Goal: Use online tool/utility

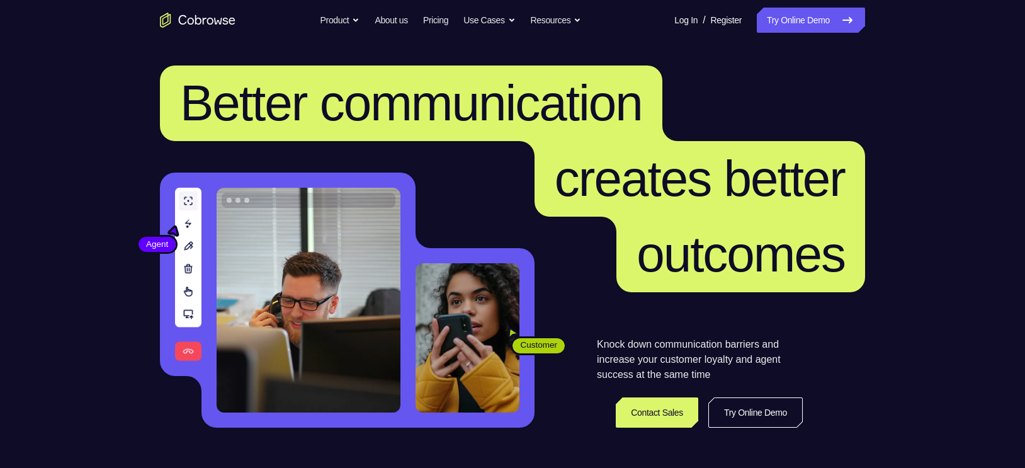
click at [798, 28] on link "Try Online Demo" at bounding box center [811, 20] width 108 height 25
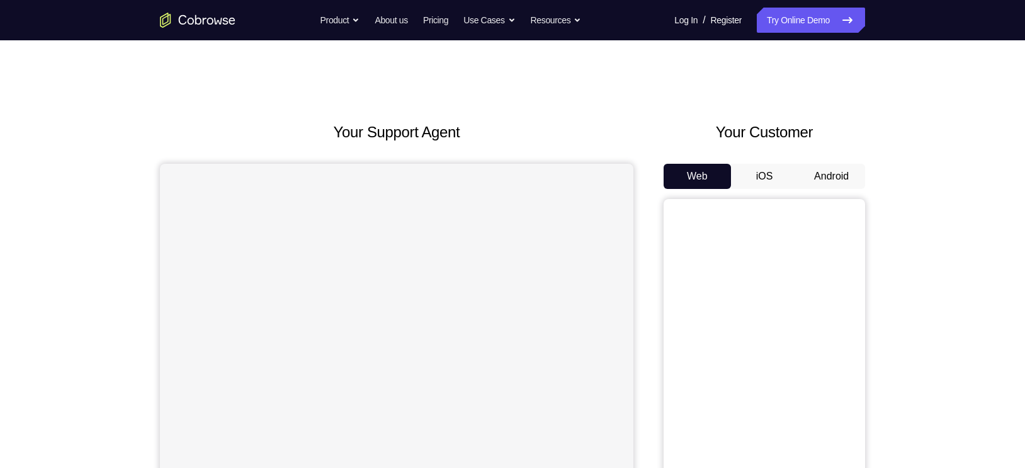
click at [826, 174] on button "Android" at bounding box center [831, 176] width 67 height 25
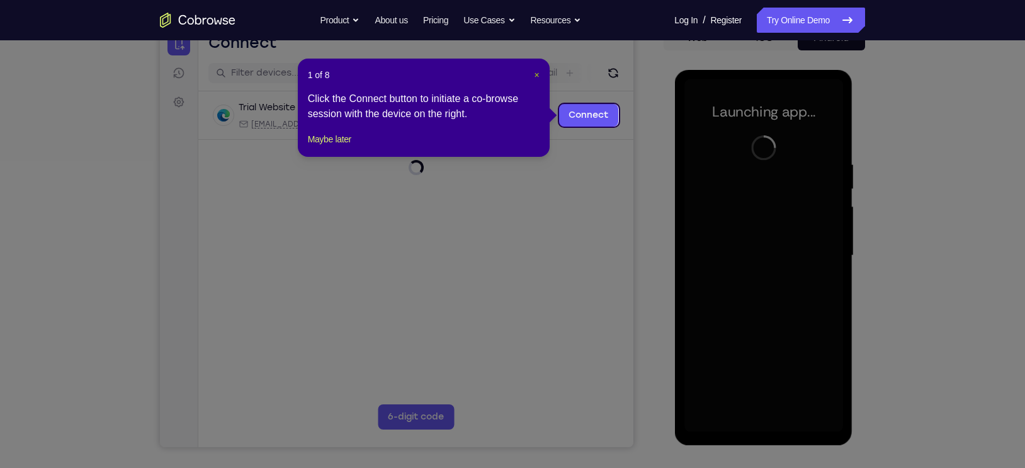
click at [537, 74] on span "×" at bounding box center [536, 75] width 5 height 10
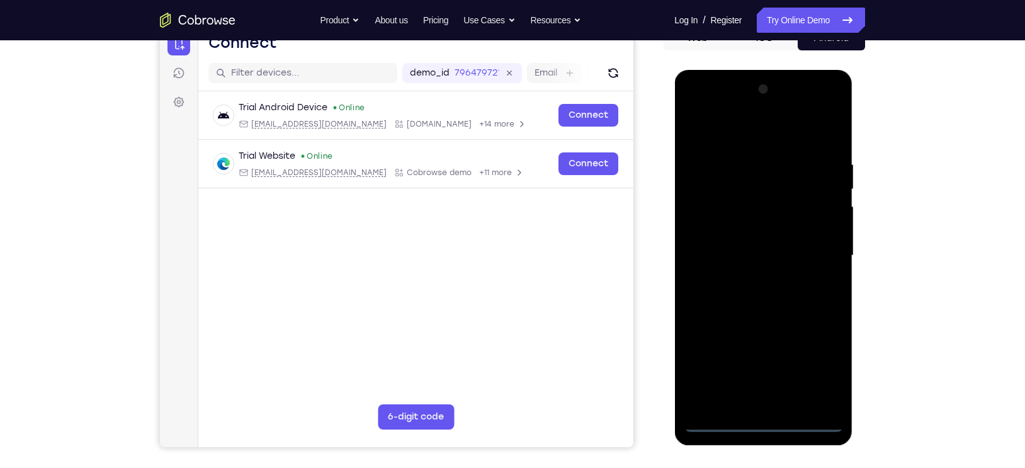
click at [760, 424] on div at bounding box center [763, 255] width 159 height 353
click at [826, 366] on div at bounding box center [763, 255] width 159 height 353
click at [700, 138] on div at bounding box center [763, 255] width 159 height 353
click at [812, 249] on div at bounding box center [763, 255] width 159 height 353
click at [749, 283] on div at bounding box center [763, 255] width 159 height 353
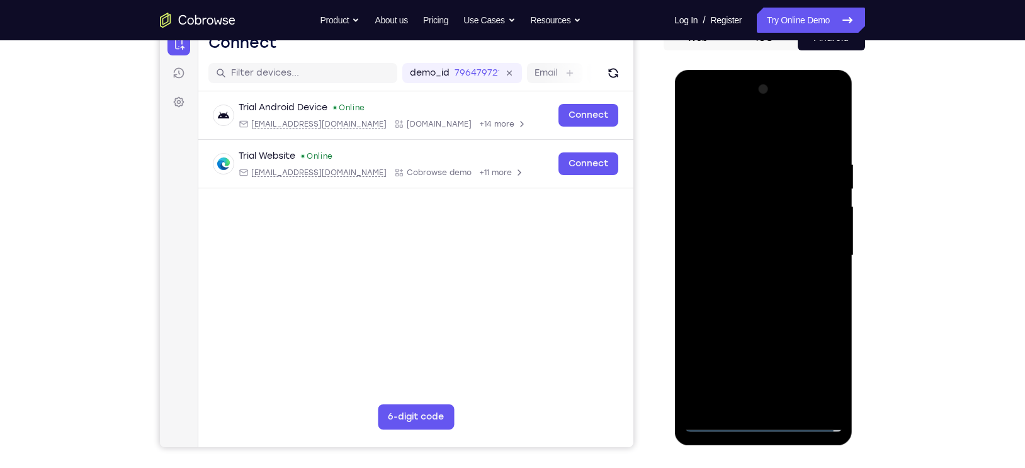
click at [754, 240] on div at bounding box center [763, 255] width 159 height 353
click at [737, 235] on div at bounding box center [763, 255] width 159 height 353
click at [722, 260] on div at bounding box center [763, 255] width 159 height 353
click at [722, 303] on div at bounding box center [763, 255] width 159 height 353
click at [742, 295] on div at bounding box center [763, 255] width 159 height 353
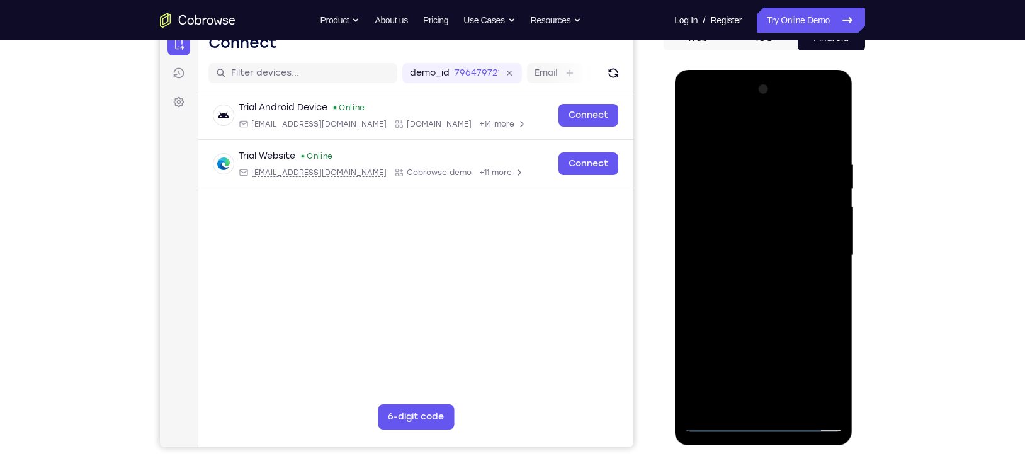
click at [828, 152] on div at bounding box center [763, 255] width 159 height 353
click at [744, 399] on div at bounding box center [763, 255] width 159 height 353
click at [716, 424] on div at bounding box center [763, 255] width 159 height 353
click at [727, 406] on div at bounding box center [763, 255] width 159 height 353
click at [713, 423] on div at bounding box center [763, 255] width 159 height 353
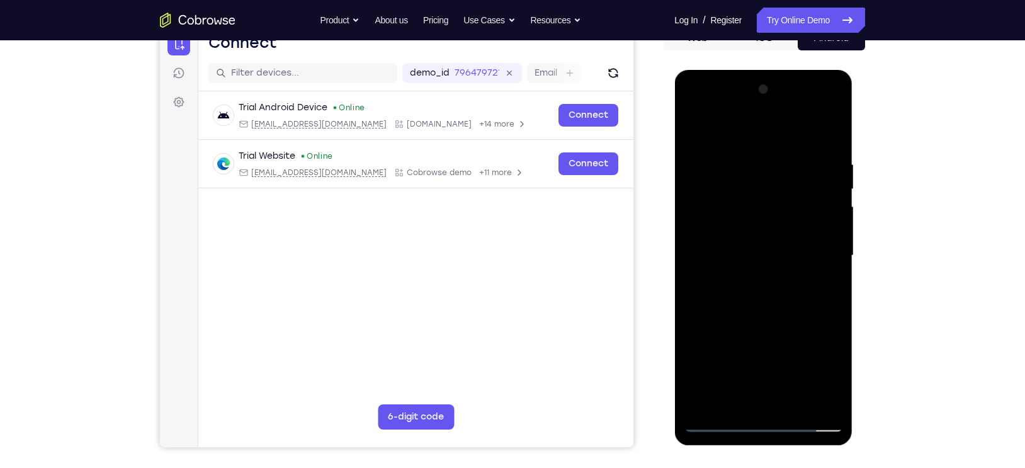
click at [712, 223] on div at bounding box center [763, 255] width 159 height 353
click at [762, 310] on div at bounding box center [763, 255] width 159 height 353
click at [798, 312] on div at bounding box center [763, 255] width 159 height 353
drag, startPoint x: 798, startPoint y: 312, endPoint x: 787, endPoint y: 198, distance: 115.2
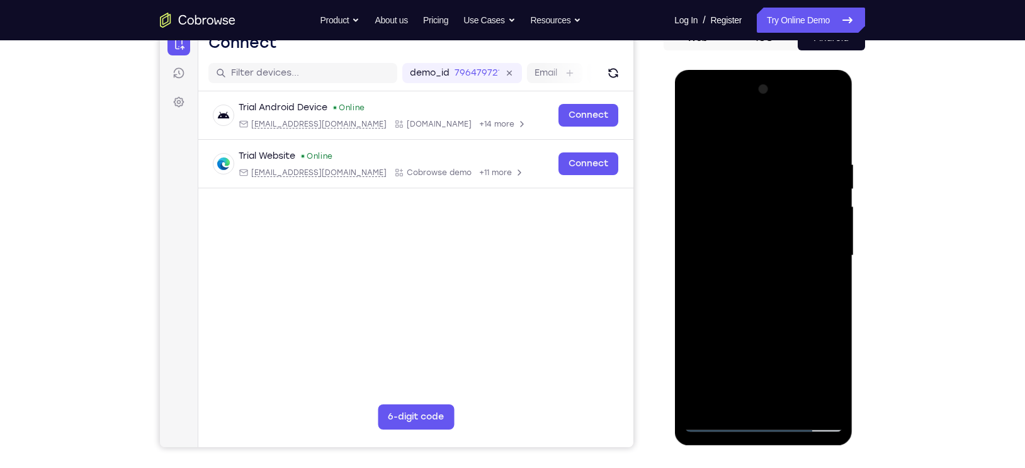
click at [787, 198] on div at bounding box center [763, 255] width 159 height 353
drag, startPoint x: 787, startPoint y: 198, endPoint x: 804, endPoint y: 320, distance: 122.7
click at [804, 320] on div at bounding box center [763, 255] width 159 height 353
click at [835, 128] on div at bounding box center [763, 255] width 159 height 353
click at [696, 128] on div at bounding box center [763, 255] width 159 height 353
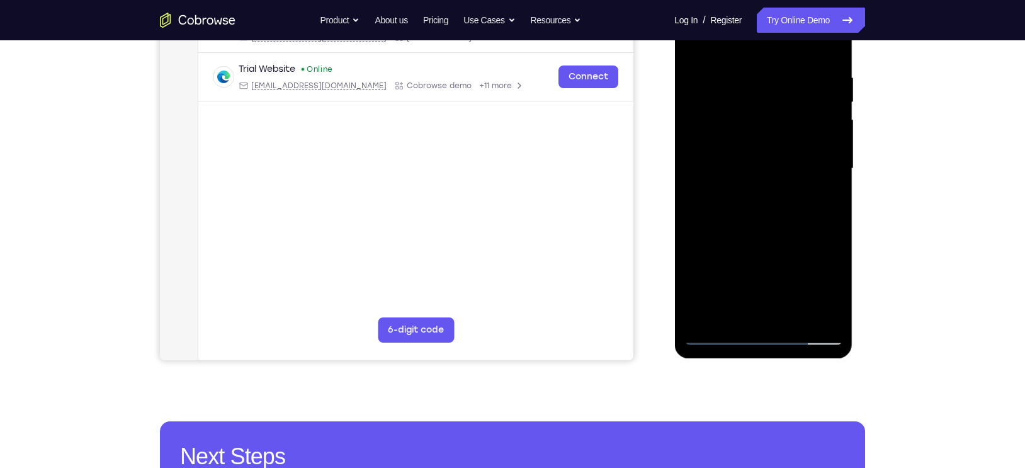
scroll to position [225, 0]
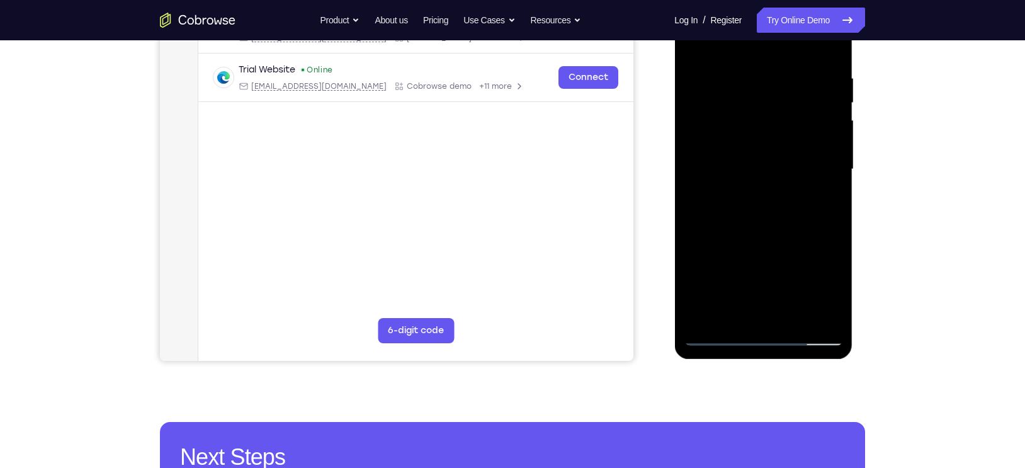
click at [792, 319] on div at bounding box center [763, 169] width 159 height 353
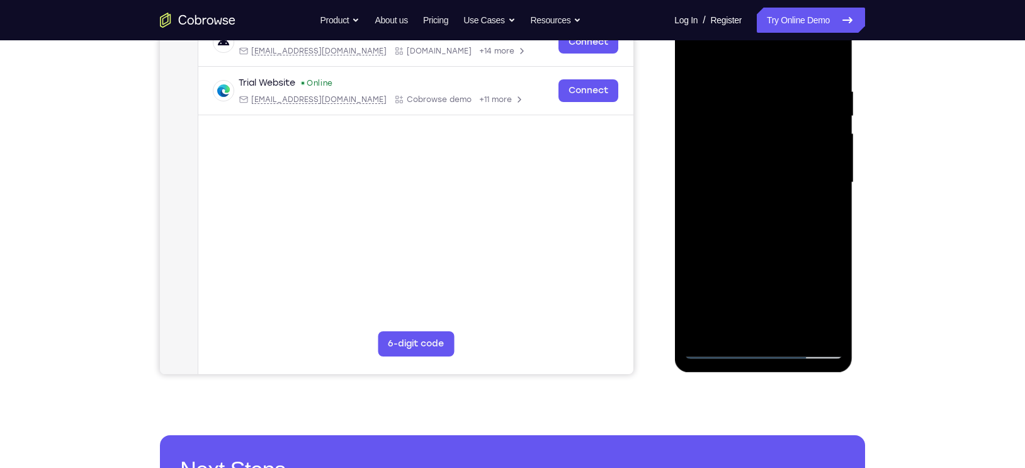
scroll to position [210, 0]
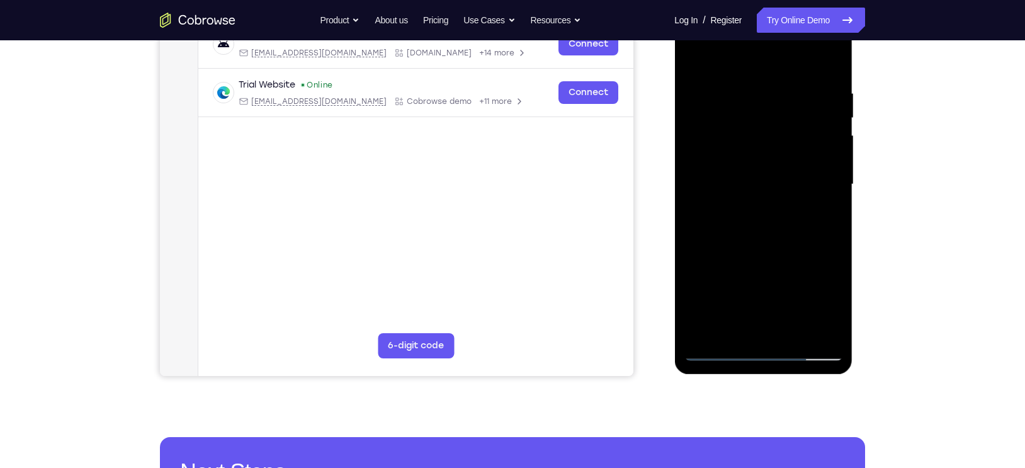
click at [766, 249] on div at bounding box center [763, 184] width 159 height 353
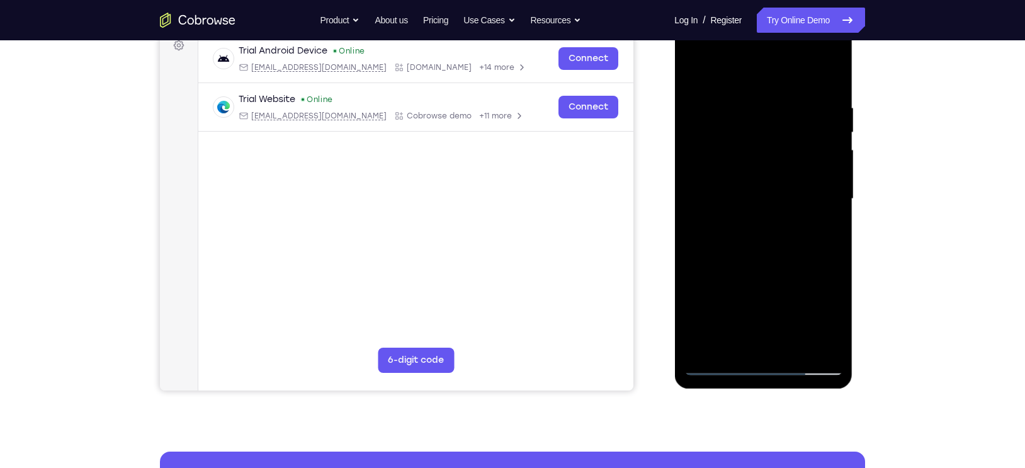
scroll to position [196, 0]
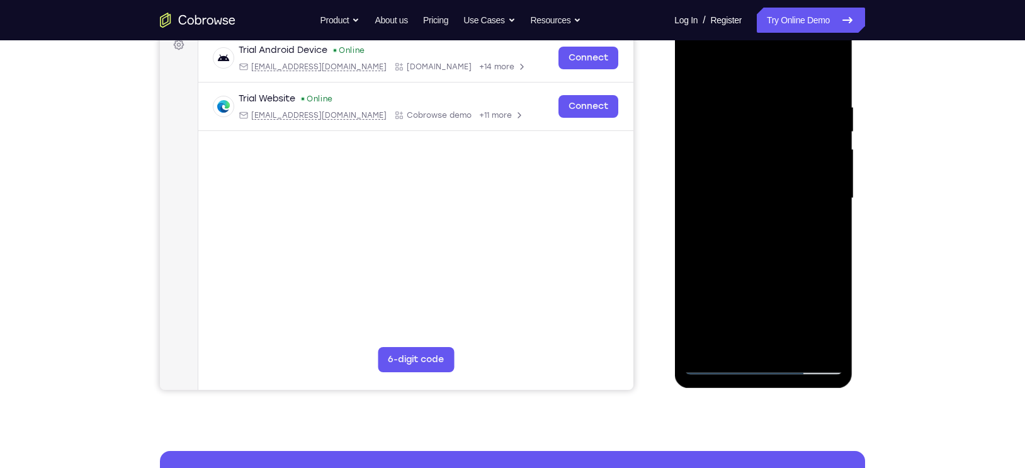
click at [696, 69] on div at bounding box center [763, 198] width 159 height 353
click at [741, 106] on div at bounding box center [763, 198] width 159 height 353
drag, startPoint x: 805, startPoint y: 210, endPoint x: 641, endPoint y: 237, distance: 166.7
click at [674, 237] on html "Online web based iOS Simulators and Android Emulators. Run iPhone, iPad, Mobile…" at bounding box center [763, 202] width 179 height 378
click at [831, 77] on div at bounding box center [763, 198] width 159 height 353
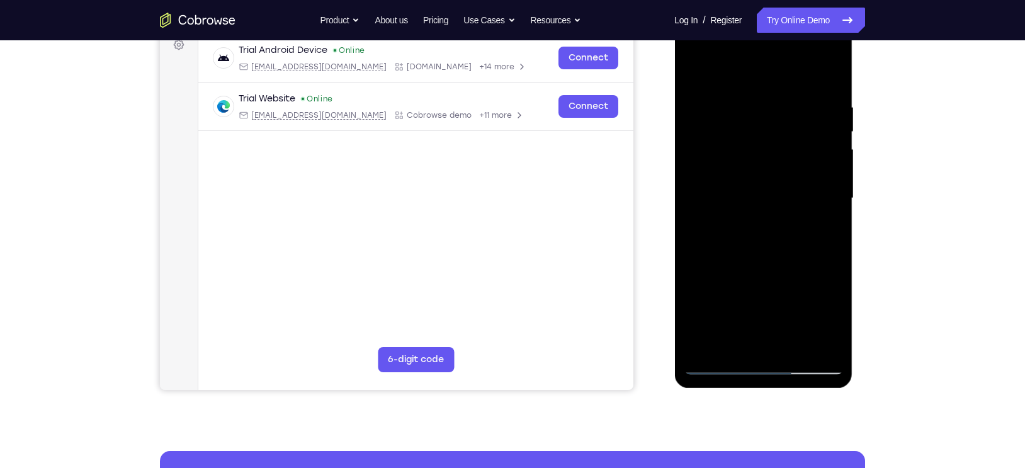
click at [824, 106] on div at bounding box center [763, 198] width 159 height 353
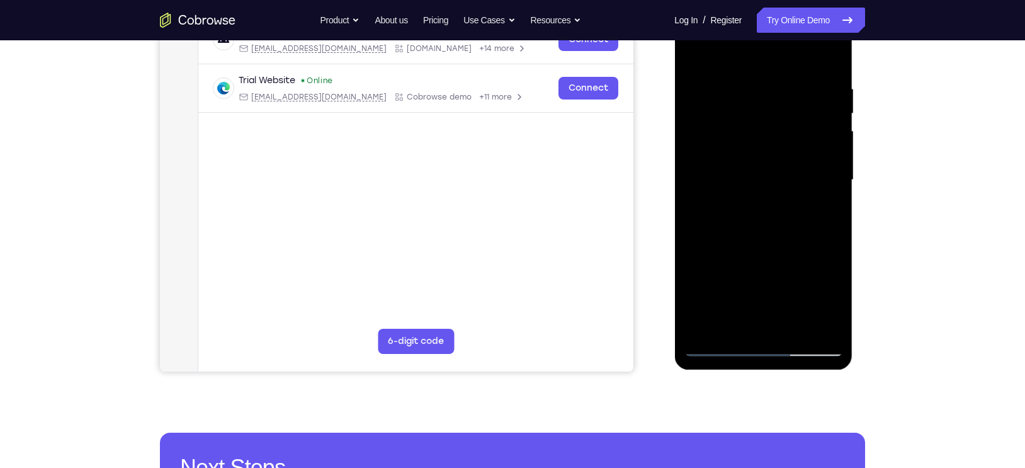
scroll to position [213, 0]
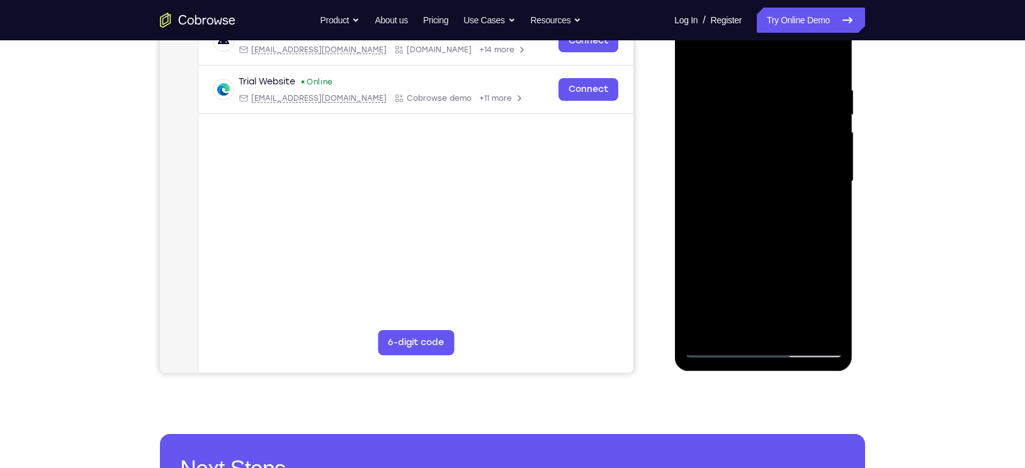
click at [811, 322] on div at bounding box center [763, 181] width 159 height 353
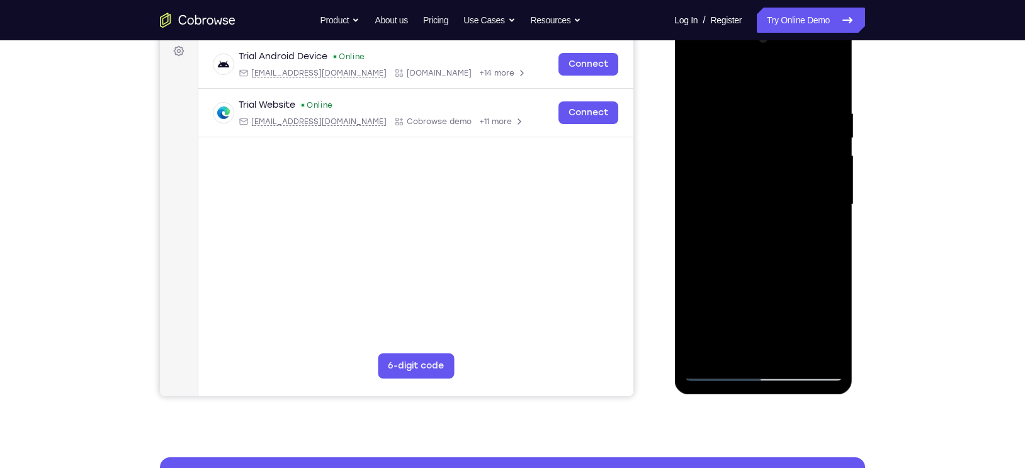
scroll to position [189, 0]
click at [826, 81] on div at bounding box center [763, 205] width 159 height 353
drag, startPoint x: 788, startPoint y: 137, endPoint x: 790, endPoint y: 236, distance: 98.9
click at [790, 236] on div at bounding box center [763, 205] width 159 height 353
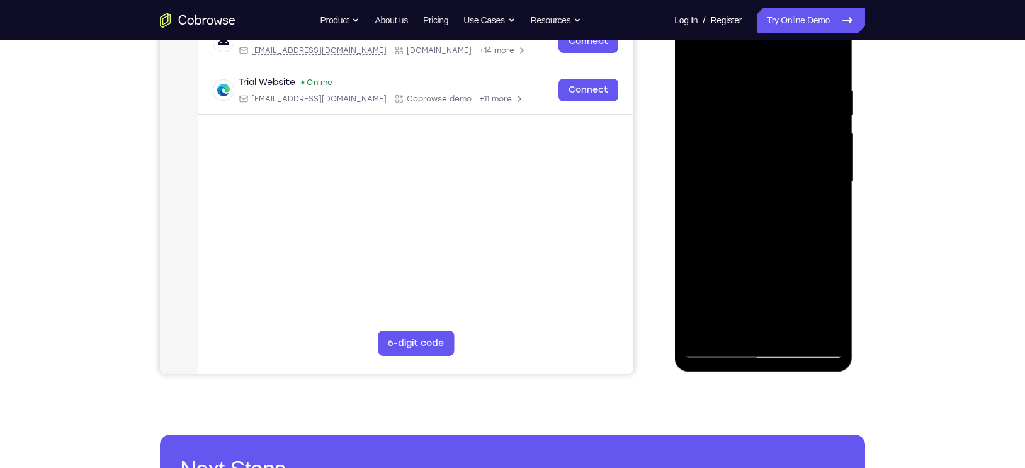
click at [743, 88] on div at bounding box center [763, 182] width 159 height 353
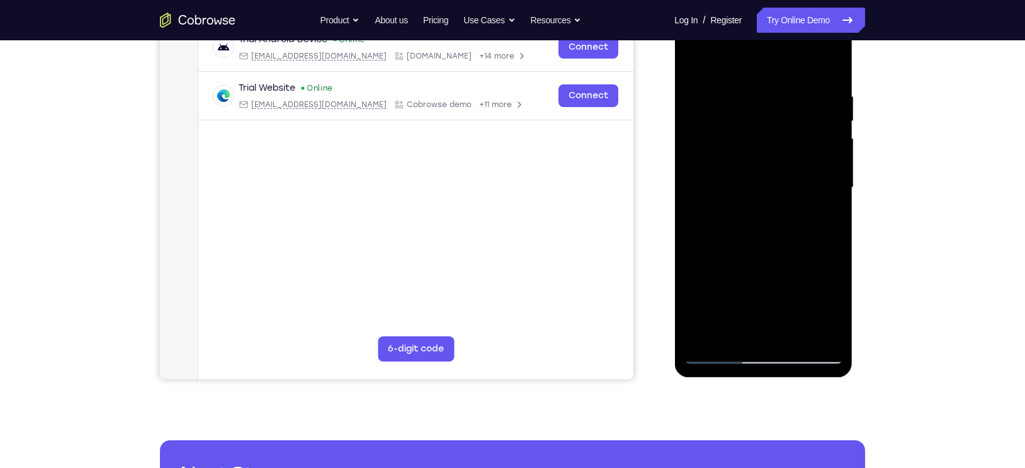
scroll to position [206, 0]
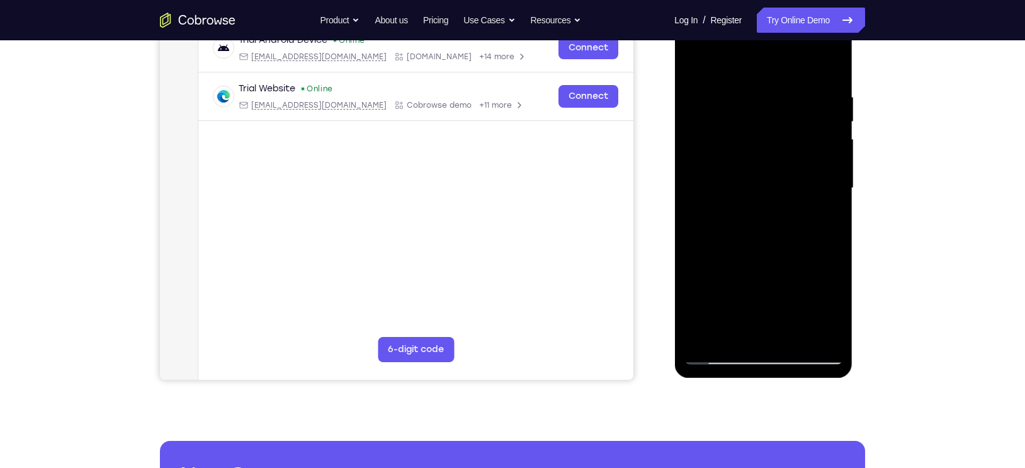
click at [827, 69] on div at bounding box center [763, 188] width 159 height 353
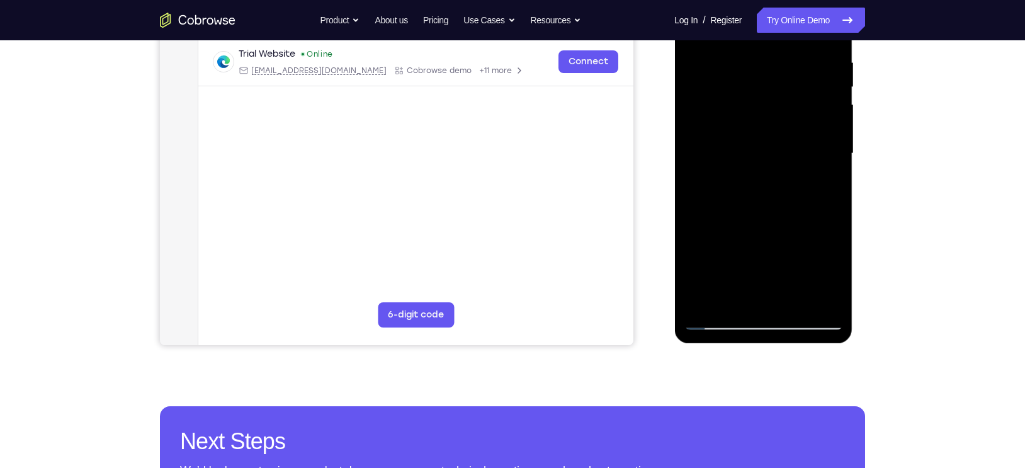
scroll to position [241, 0]
drag, startPoint x: 808, startPoint y: 153, endPoint x: 826, endPoint y: 346, distance: 194.2
click at [826, 345] on html "Online web based iOS Simulators and Android Emulators. Run iPhone, iPad, Mobile…" at bounding box center [763, 156] width 179 height 378
drag, startPoint x: 804, startPoint y: 244, endPoint x: 796, endPoint y: 206, distance: 39.3
click at [796, 206] on div at bounding box center [763, 153] width 159 height 353
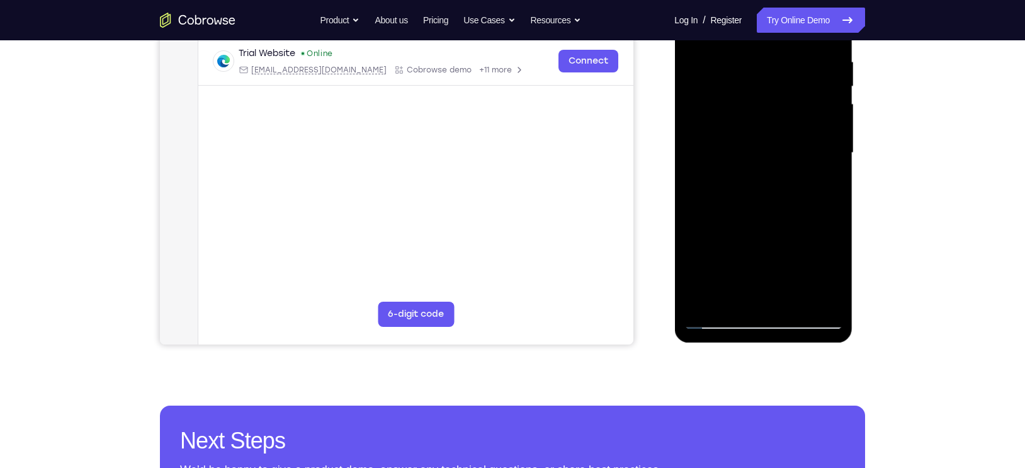
click at [785, 190] on div at bounding box center [763, 153] width 159 height 353
click at [835, 154] on div at bounding box center [763, 153] width 159 height 353
click at [709, 249] on div at bounding box center [763, 153] width 159 height 353
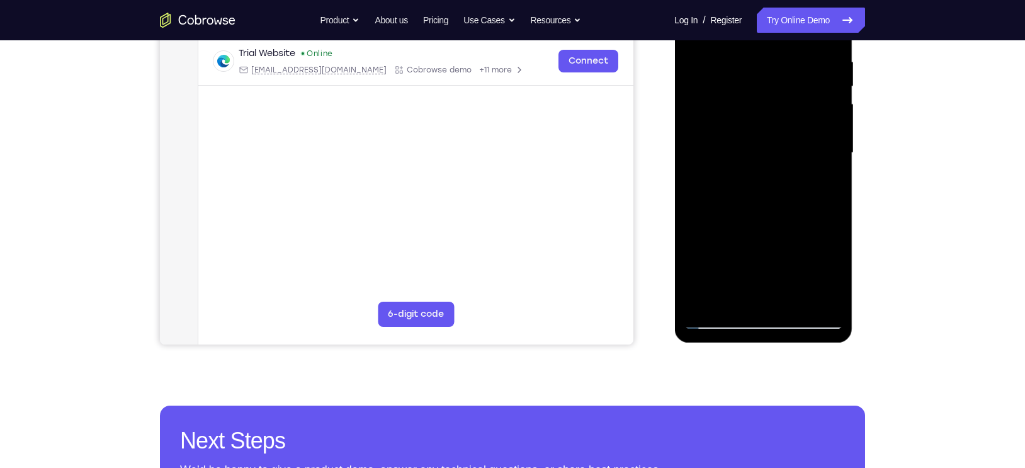
scroll to position [203, 0]
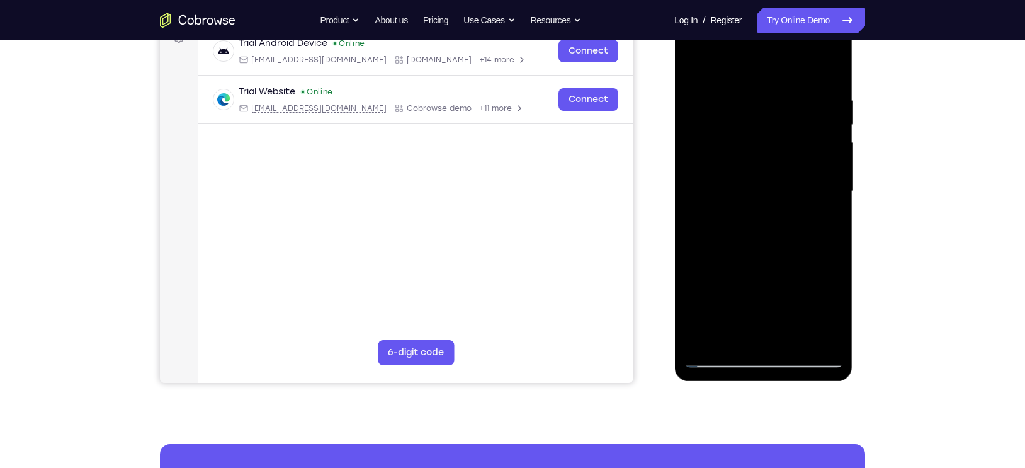
click at [695, 60] on div at bounding box center [763, 191] width 159 height 353
drag, startPoint x: 770, startPoint y: 203, endPoint x: 764, endPoint y: 98, distance: 105.3
click at [764, 98] on div at bounding box center [763, 191] width 159 height 353
drag, startPoint x: 777, startPoint y: 260, endPoint x: 783, endPoint y: 145, distance: 114.8
click at [783, 145] on div at bounding box center [763, 191] width 159 height 353
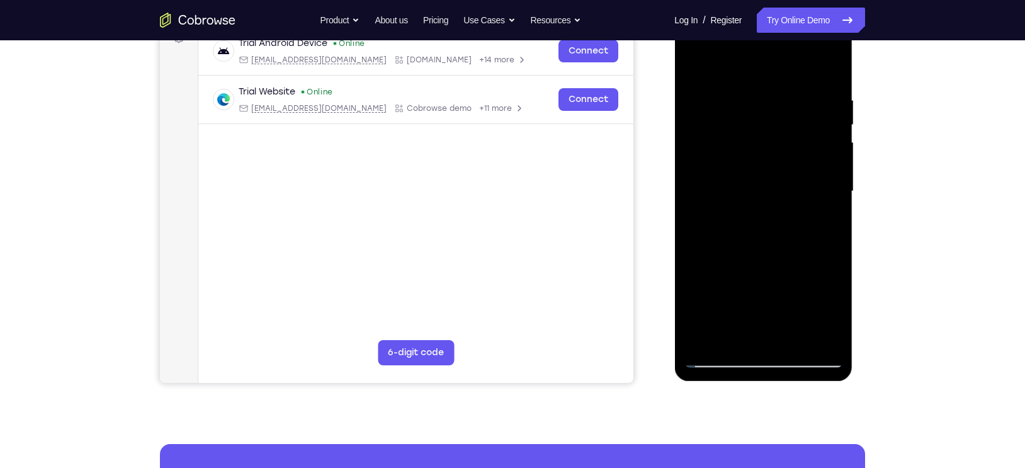
click at [783, 207] on div at bounding box center [763, 191] width 159 height 353
click at [834, 193] on div at bounding box center [763, 191] width 159 height 353
drag, startPoint x: 774, startPoint y: 236, endPoint x: 779, endPoint y: 143, distance: 92.7
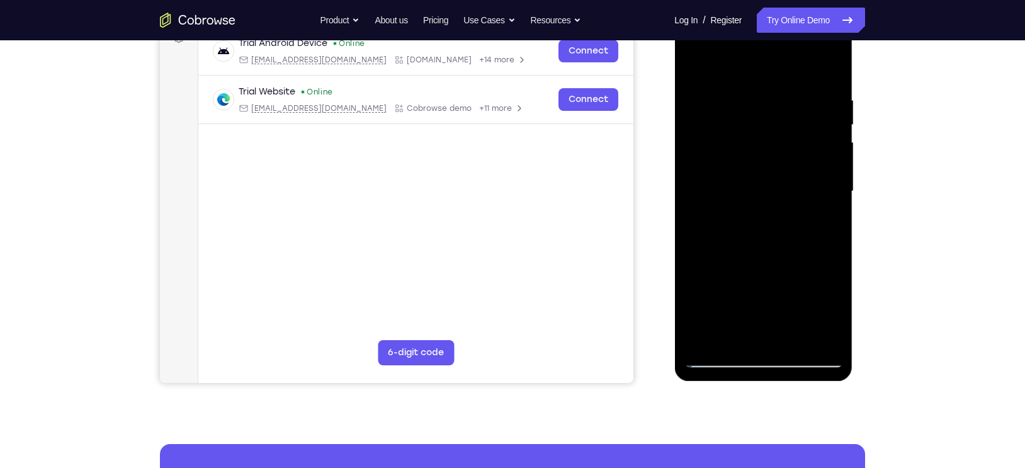
click at [779, 143] on div at bounding box center [763, 191] width 159 height 353
drag, startPoint x: 779, startPoint y: 254, endPoint x: 778, endPoint y: 133, distance: 120.9
click at [778, 133] on div at bounding box center [763, 191] width 159 height 353
drag, startPoint x: 763, startPoint y: 276, endPoint x: 759, endPoint y: 148, distance: 128.5
click at [759, 148] on div at bounding box center [763, 191] width 159 height 353
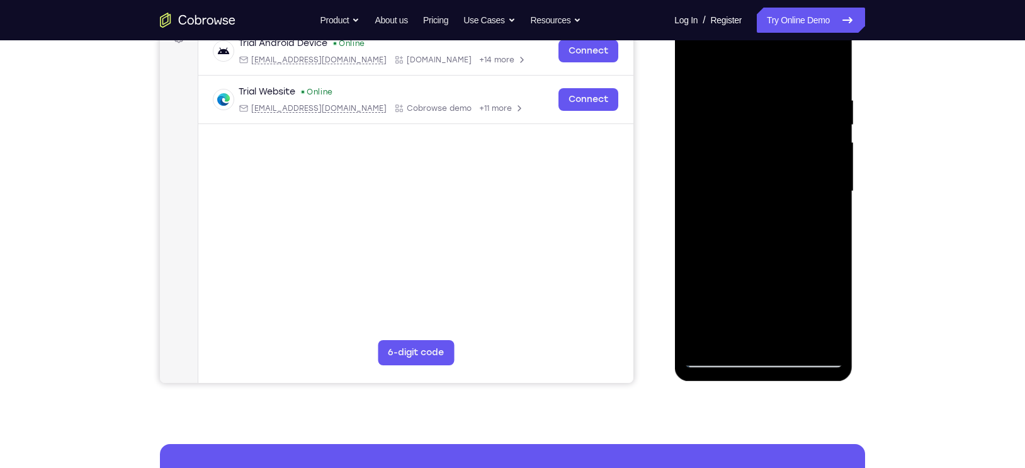
drag, startPoint x: 761, startPoint y: 263, endPoint x: 766, endPoint y: 177, distance: 86.5
click at [766, 177] on div at bounding box center [763, 191] width 159 height 353
click at [785, 196] on div at bounding box center [763, 191] width 159 height 353
drag, startPoint x: 788, startPoint y: 244, endPoint x: 797, endPoint y: 96, distance: 148.2
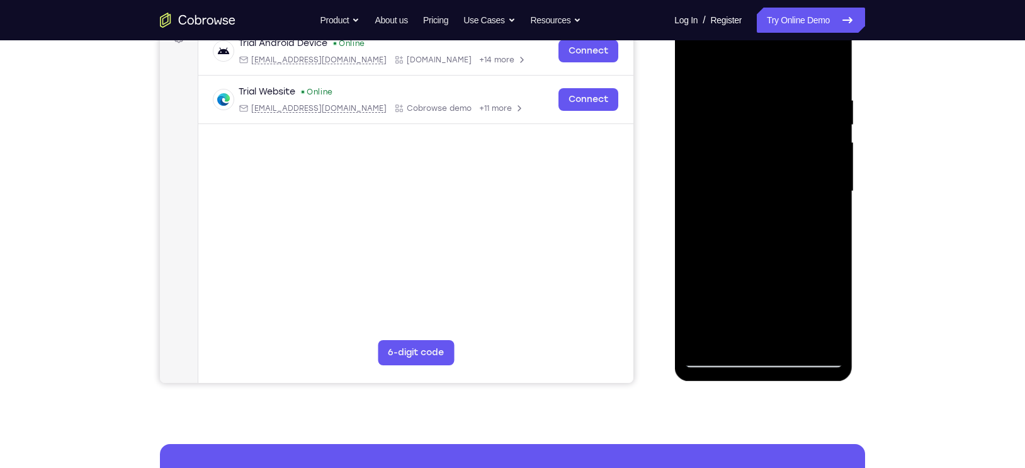
click at [797, 96] on div at bounding box center [763, 191] width 159 height 353
drag, startPoint x: 776, startPoint y: 223, endPoint x: 777, endPoint y: 92, distance: 131.0
click at [777, 92] on div at bounding box center [763, 191] width 159 height 353
click at [831, 203] on div at bounding box center [763, 191] width 159 height 353
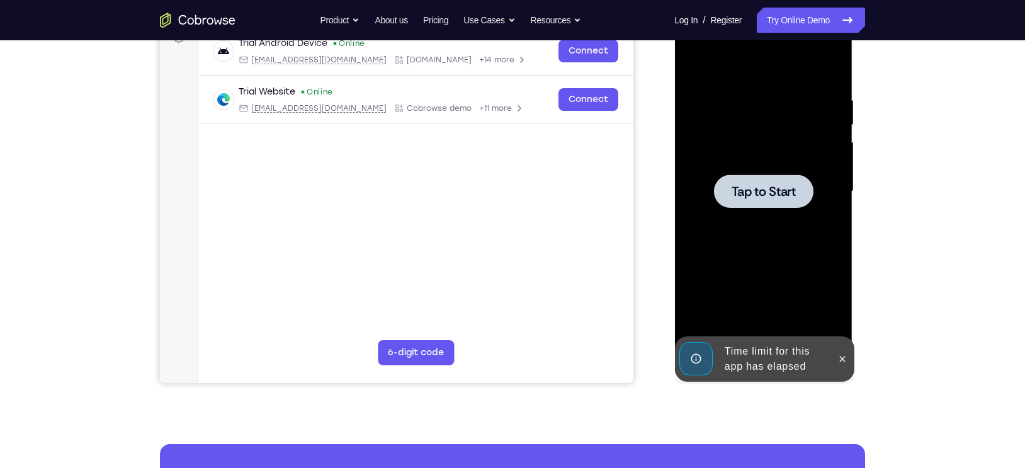
click at [831, 203] on div at bounding box center [763, 191] width 159 height 353
